Goal: Check status: Check status

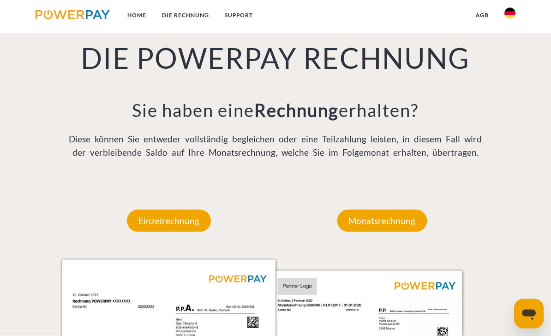
scroll to position [582, 0]
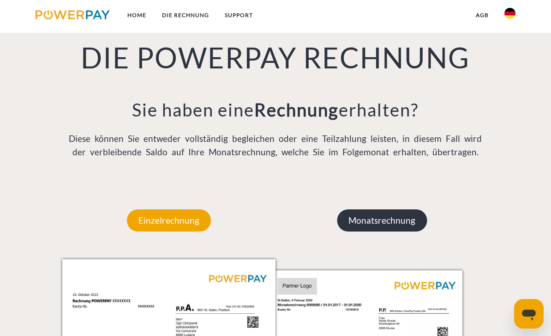
click at [398, 231] on p "Monatsrechnung" at bounding box center [382, 220] width 90 height 22
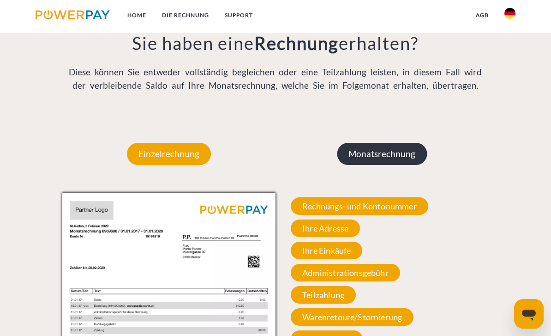
scroll to position [653, 0]
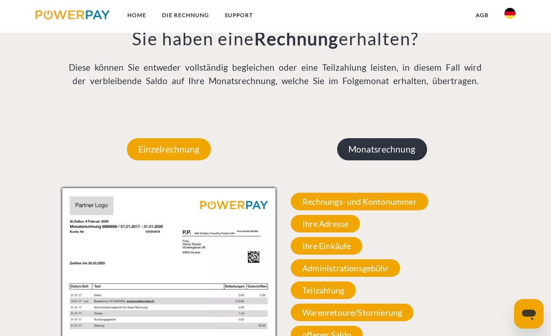
click at [402, 154] on p "Monatsrechnung" at bounding box center [382, 149] width 90 height 22
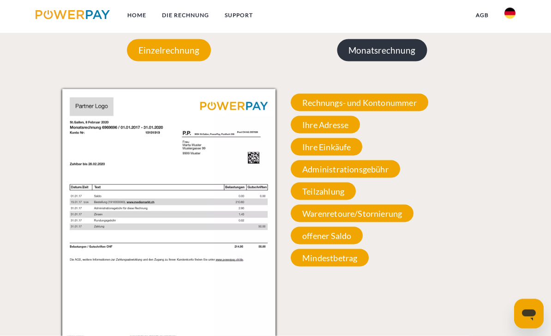
scroll to position [752, 0]
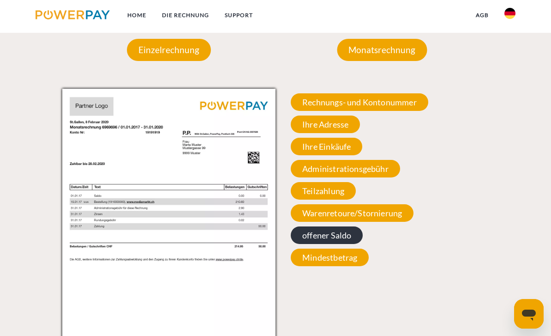
click at [344, 237] on span "offener Saldo" at bounding box center [327, 235] width 72 height 18
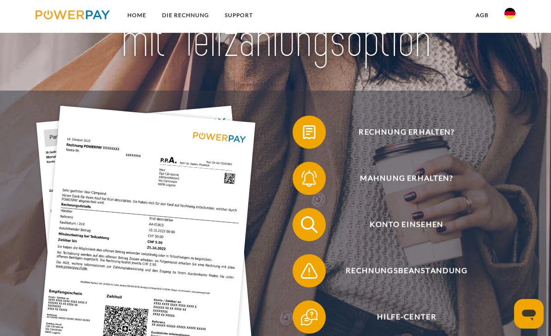
scroll to position [0, 0]
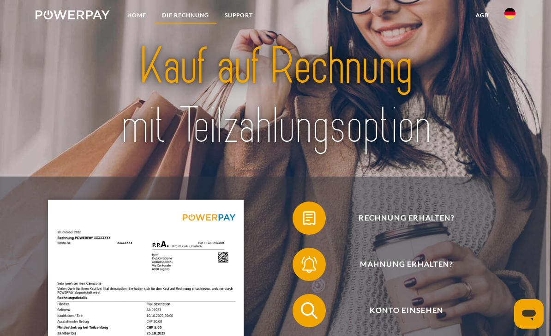
click at [192, 10] on link "DIE RECHNUNG" at bounding box center [185, 15] width 63 height 17
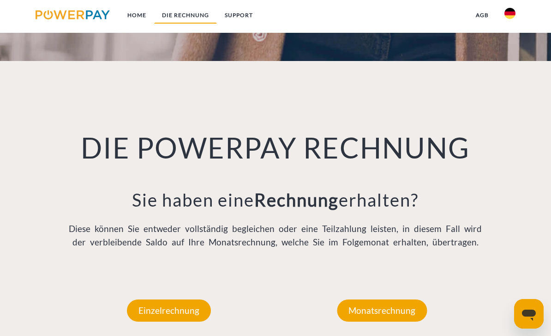
scroll to position [559, 0]
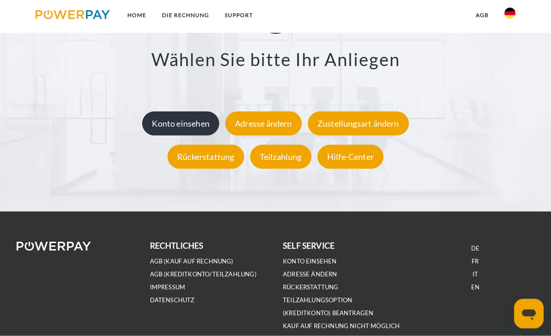
click at [189, 125] on div "Konto einsehen" at bounding box center [180, 124] width 77 height 24
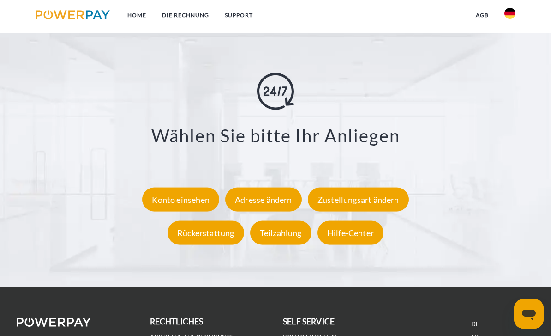
scroll to position [1553, 0]
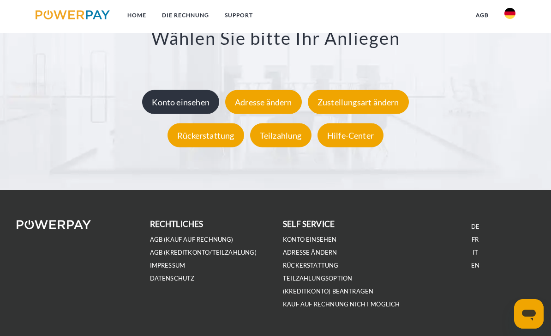
click at [166, 110] on div "Konto einsehen" at bounding box center [180, 102] width 77 height 24
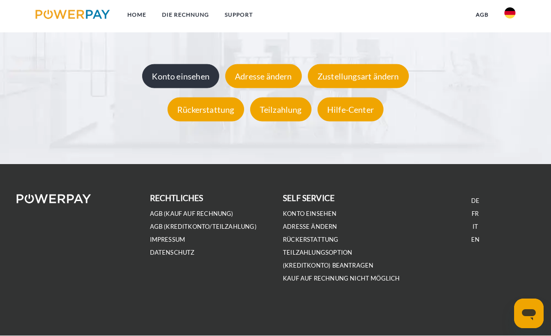
scroll to position [1582, 0]
